Goal: Information Seeking & Learning: Find specific page/section

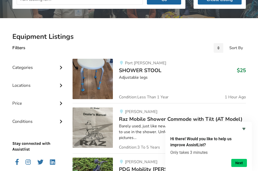
click at [57, 63] on div "Categories" at bounding box center [38, 64] width 52 height 18
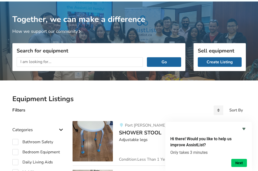
scroll to position [17, 0]
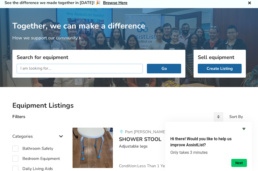
click at [58, 66] on input "text" at bounding box center [80, 69] width 126 height 10
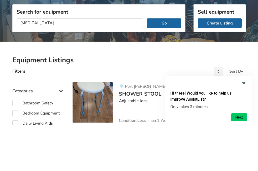
click at [167, 64] on button "Go" at bounding box center [164, 69] width 34 height 10
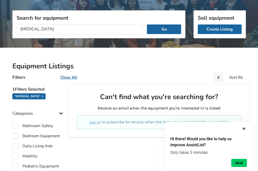
scroll to position [54, 0]
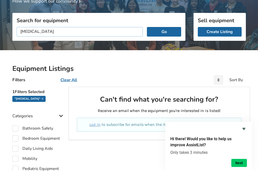
click at [46, 33] on input "[MEDICAL_DATA]" at bounding box center [80, 32] width 126 height 10
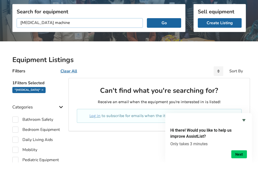
type input "[MEDICAL_DATA] machine"
click at [164, 27] on button "Go" at bounding box center [164, 32] width 34 height 10
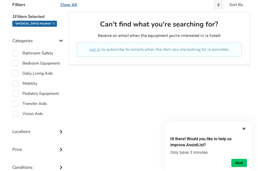
scroll to position [129, 0]
click at [15, 75] on label "Daily Living Aids" at bounding box center [32, 73] width 40 height 6
checkbox input "true"
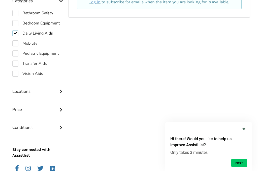
scroll to position [178, 0]
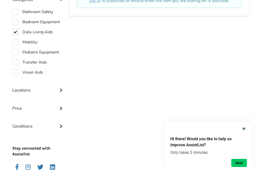
click at [59, 91] on icon at bounding box center [60, 89] width 5 height 4
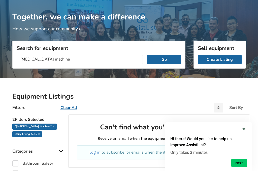
scroll to position [0, 0]
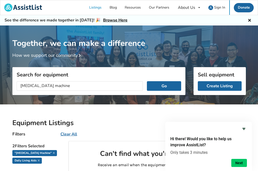
scroll to position [137, 0]
